Goal: Task Accomplishment & Management: Manage account settings

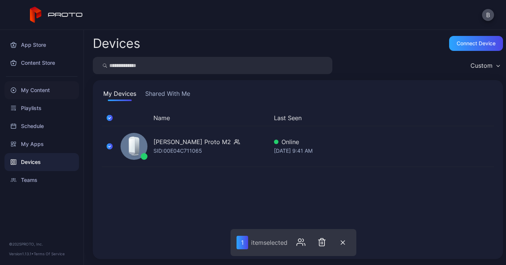
click at [33, 95] on div "My Content" at bounding box center [41, 90] width 75 height 18
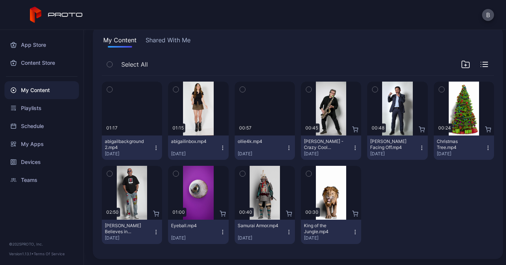
scroll to position [54, 0]
click at [355, 148] on icon "button" at bounding box center [355, 148] width 0 height 0
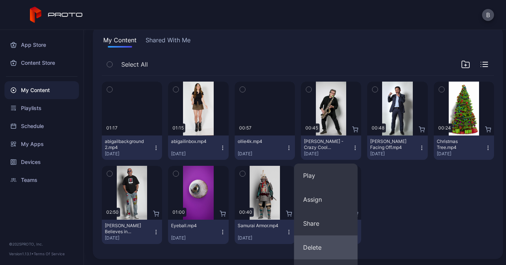
click at [318, 241] on button "Delete" at bounding box center [326, 248] width 64 height 24
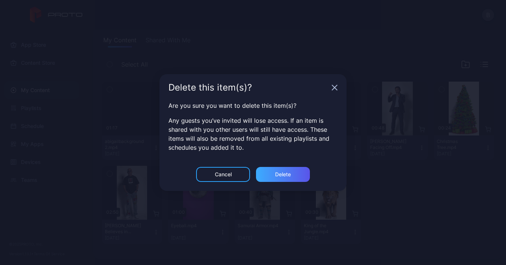
click at [288, 173] on div "Delete" at bounding box center [283, 175] width 16 height 6
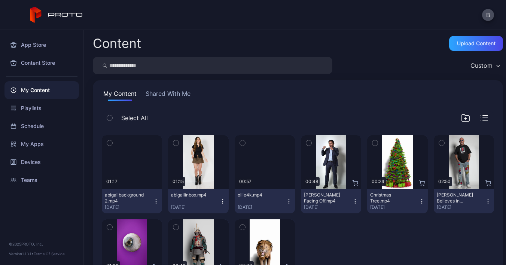
click at [352, 201] on icon "button" at bounding box center [355, 202] width 6 height 6
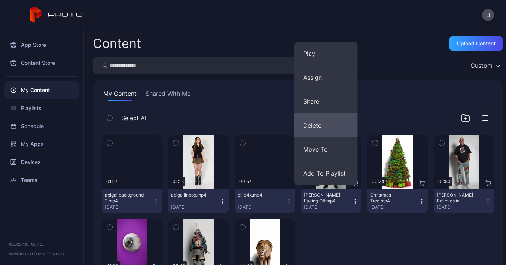
click at [332, 125] on button "Delete" at bounding box center [326, 125] width 64 height 24
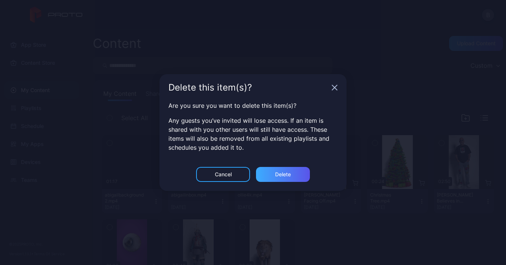
click at [293, 175] on div "Delete" at bounding box center [283, 174] width 54 height 15
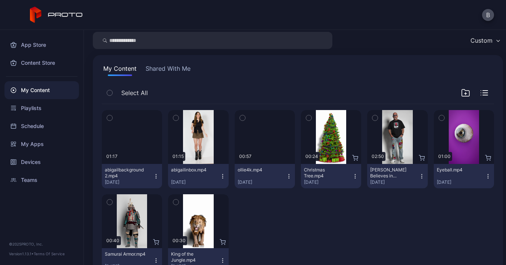
scroll to position [27, 0]
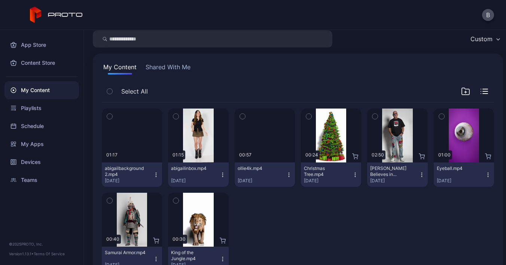
click at [156, 174] on icon "button" at bounding box center [156, 175] width 6 height 6
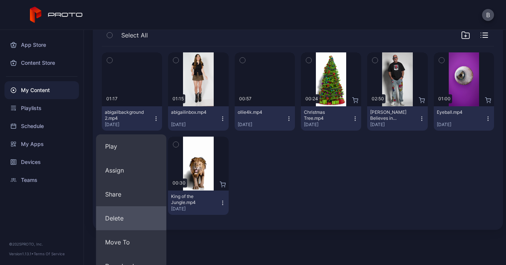
click at [139, 227] on button "Delete" at bounding box center [131, 218] width 70 height 24
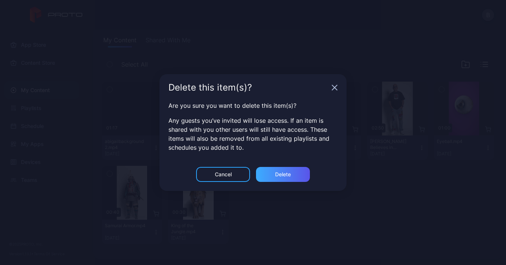
click at [276, 175] on div "Delete" at bounding box center [283, 175] width 16 height 6
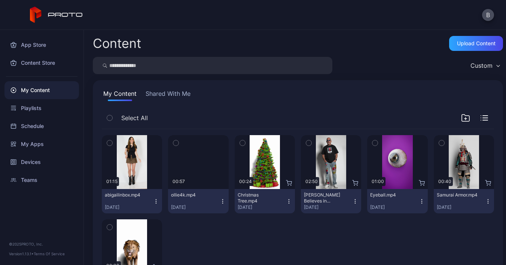
click at [215, 201] on div "ollie4k.mp4 [DATE]" at bounding box center [195, 201] width 48 height 18
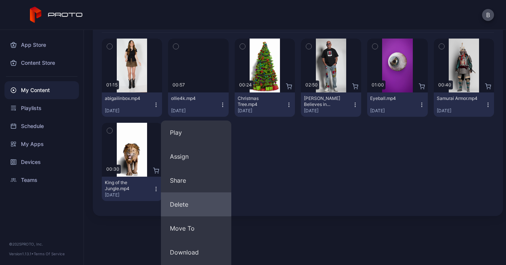
click at [208, 199] on button "Delete" at bounding box center [196, 205] width 70 height 24
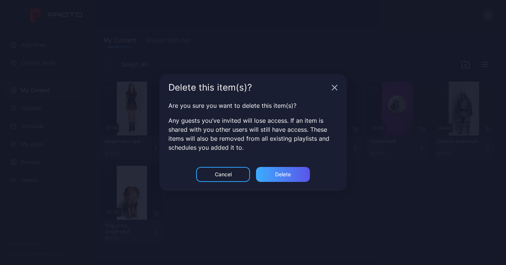
click at [272, 172] on div "Delete" at bounding box center [283, 174] width 54 height 15
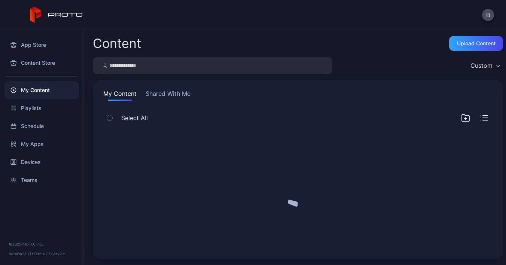
scroll to position [0, 0]
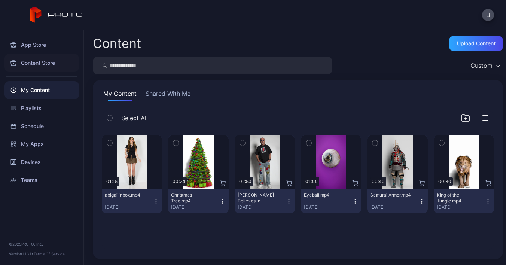
click at [50, 65] on div "Content Store" at bounding box center [41, 63] width 75 height 18
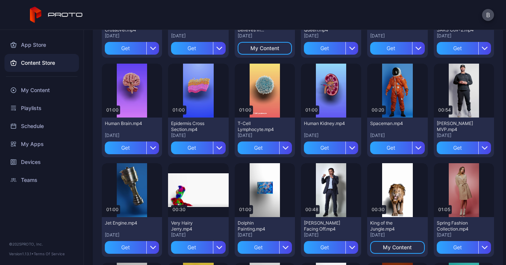
scroll to position [339, 0]
